Goal: Navigation & Orientation: Find specific page/section

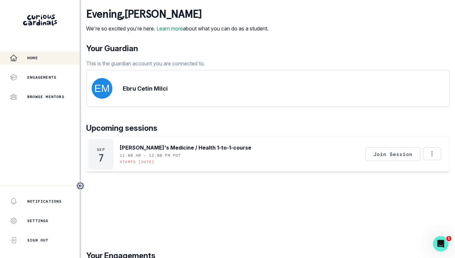
click at [170, 67] on p "This is the guardian account you are connected to." at bounding box center [145, 64] width 119 height 8
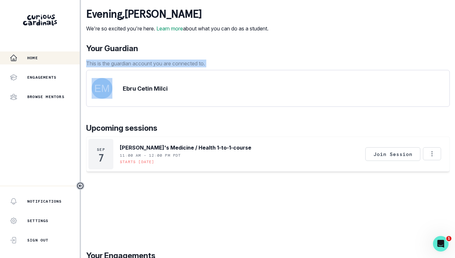
click at [170, 67] on p "This is the guardian account you are connected to." at bounding box center [145, 64] width 119 height 8
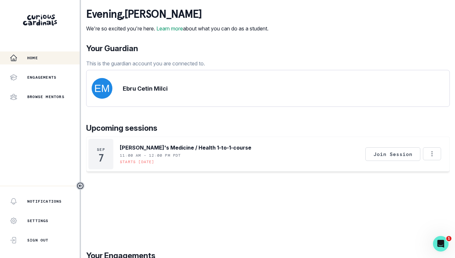
click at [155, 99] on div "Ebru Cetin Milci" at bounding box center [130, 88] width 76 height 21
click at [248, 199] on div "[DATE] [PERSON_NAME]'s Medicine / Health 1-to-1-course 11:00 AM - 12:00 PM PDT …" at bounding box center [268, 186] width 364 height 98
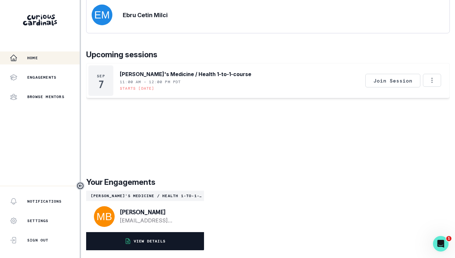
click at [141, 239] on p "VIEW DETAILS" at bounding box center [150, 241] width 32 height 5
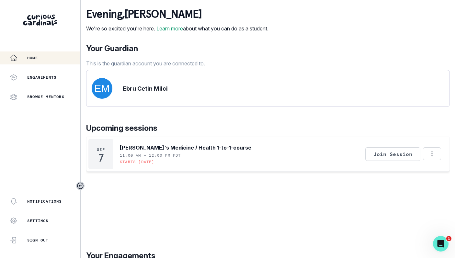
scroll to position [82, 0]
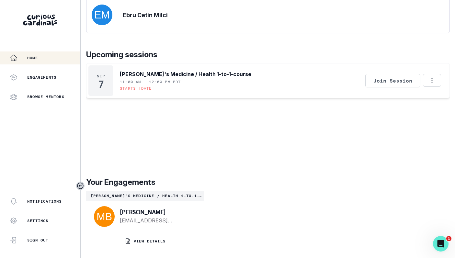
click at [160, 213] on p "[PERSON_NAME]" at bounding box center [157, 212] width 74 height 6
copy p "[PERSON_NAME]"
click at [287, 134] on div "[DATE] [PERSON_NAME]'s Medicine / Health 1-to-1-course 11:00 AM - 12:00 PM PDT …" at bounding box center [268, 112] width 364 height 98
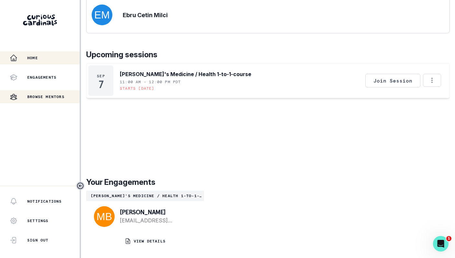
click at [53, 99] on p "Browse Mentors" at bounding box center [45, 96] width 37 height 5
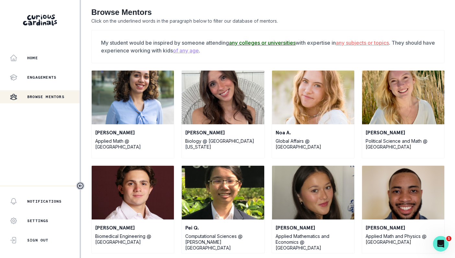
click at [29, 88] on div "Home Engagements Browse Mentors" at bounding box center [40, 78] width 80 height 52
click at [29, 86] on div "Home Engagements Browse Mentors" at bounding box center [40, 78] width 80 height 52
click at [29, 81] on div "Engagements" at bounding box center [45, 78] width 70 height 8
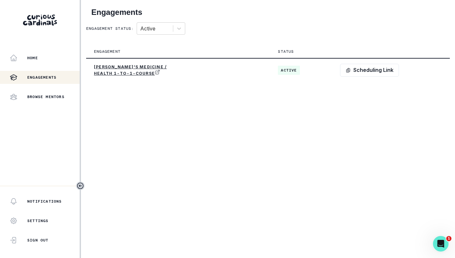
click at [24, 65] on div "Home Engagements Browse Mentors" at bounding box center [40, 78] width 80 height 52
click at [26, 59] on div "Home" at bounding box center [45, 58] width 70 height 8
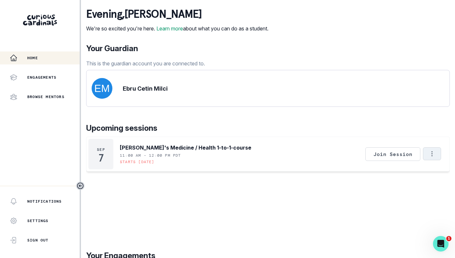
click at [430, 158] on icon "Options" at bounding box center [432, 153] width 7 height 7
click at [386, 88] on div "Ebru Cetin Milci" at bounding box center [268, 88] width 353 height 21
click at [194, 54] on p "Your Guardian" at bounding box center [145, 49] width 119 height 12
click at [433, 158] on icon "Options" at bounding box center [432, 153] width 7 height 7
click at [402, 191] on button "Copy Session Link" at bounding box center [405, 191] width 72 height 12
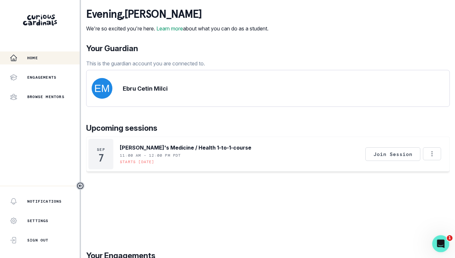
click at [446, 249] on div "Open Intercom Messenger" at bounding box center [440, 243] width 16 height 16
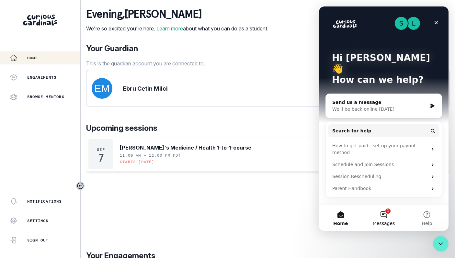
click at [389, 215] on button "1 Messages" at bounding box center [383, 218] width 43 height 26
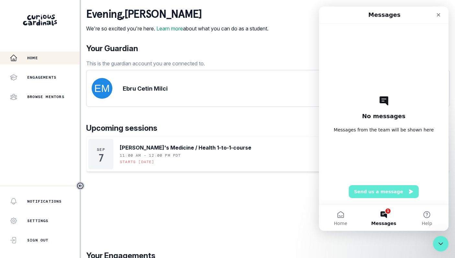
click at [272, 40] on div "evening , [PERSON_NAME] We're so excited you're here. Learn more about what you…" at bounding box center [268, 166] width 364 height 332
click at [442, 16] on div "Close" at bounding box center [439, 15] width 12 height 12
